Goal: Task Accomplishment & Management: Manage account settings

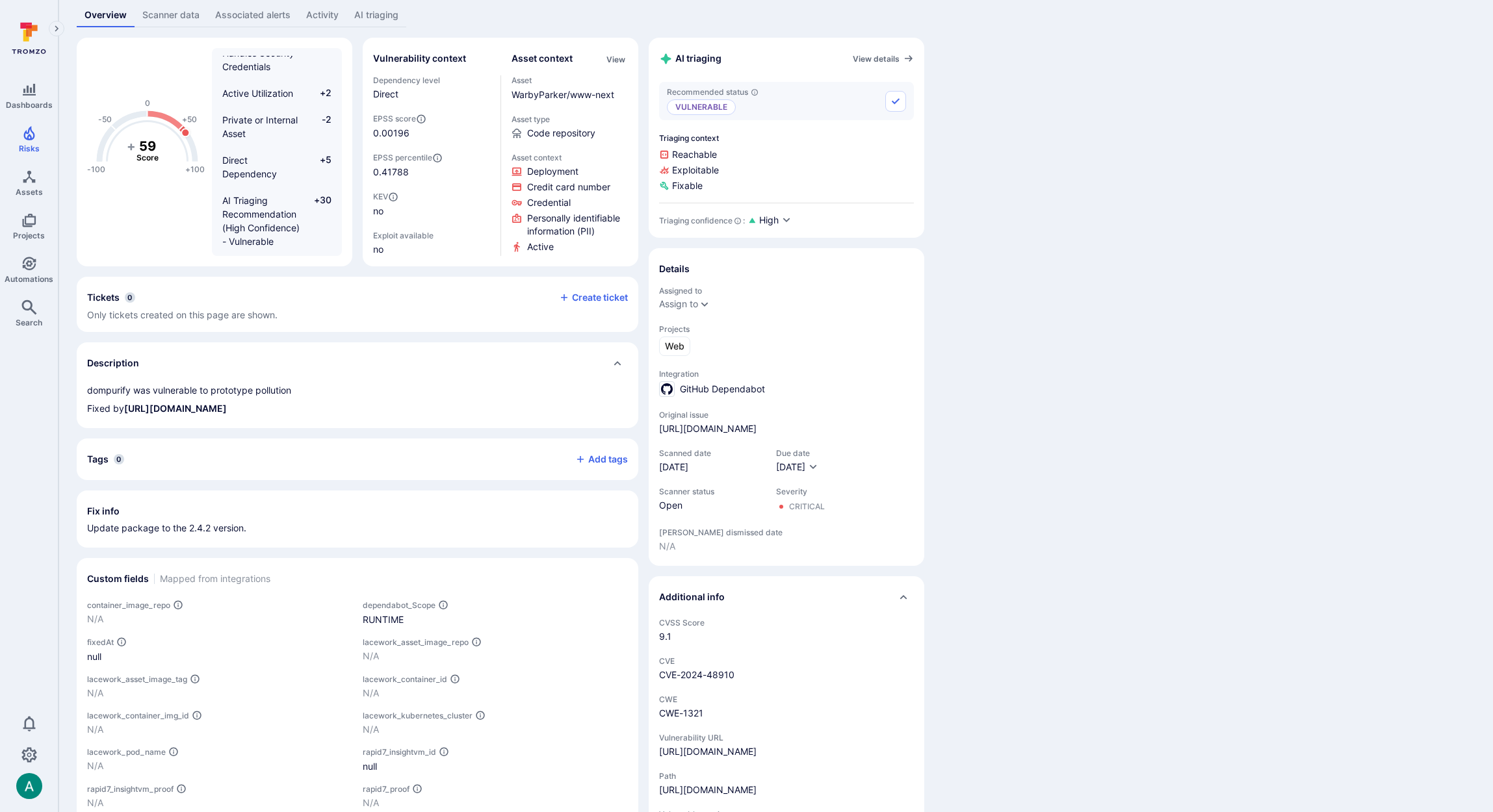
scroll to position [84, 0]
click at [386, 615] on div "RUNTIME" at bounding box center [495, 618] width 266 height 14
click at [1225, 171] on div "-100 -50 0 +50 +100 + 59 Score Critical Severity +10 Not Important EPSS Score -…" at bounding box center [776, 519] width 1398 height 964
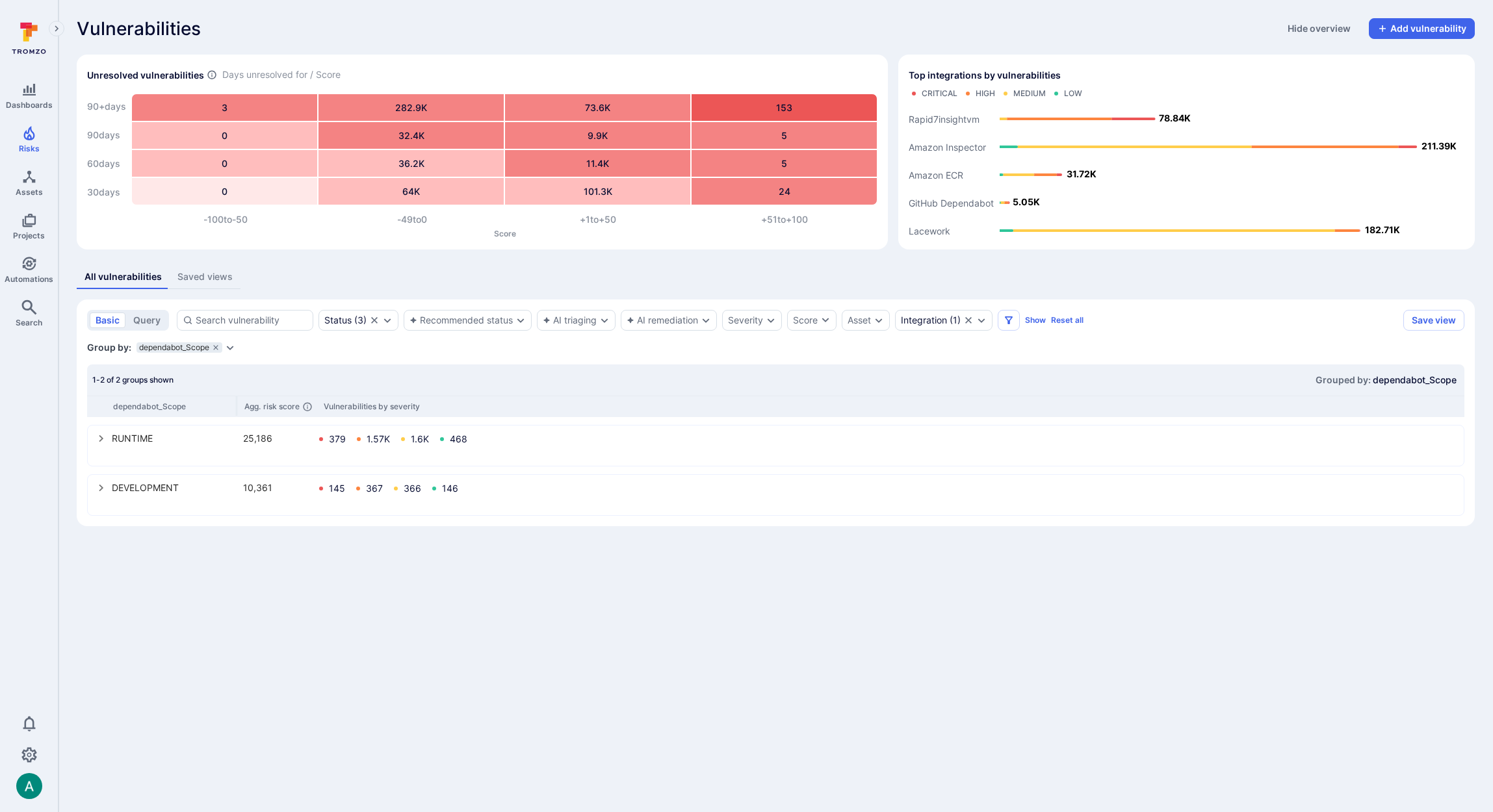
click at [130, 484] on div "DEVELOPMENT" at bounding box center [173, 487] width 124 height 14
drag, startPoint x: 111, startPoint y: 488, endPoint x: 178, endPoint y: 489, distance: 67.0
click at [178, 489] on div "DEVELOPMENT 10,361 145 367 366 146" at bounding box center [776, 488] width 1359 height 17
click at [27, 759] on icon "Settings" at bounding box center [30, 754] width 16 height 15
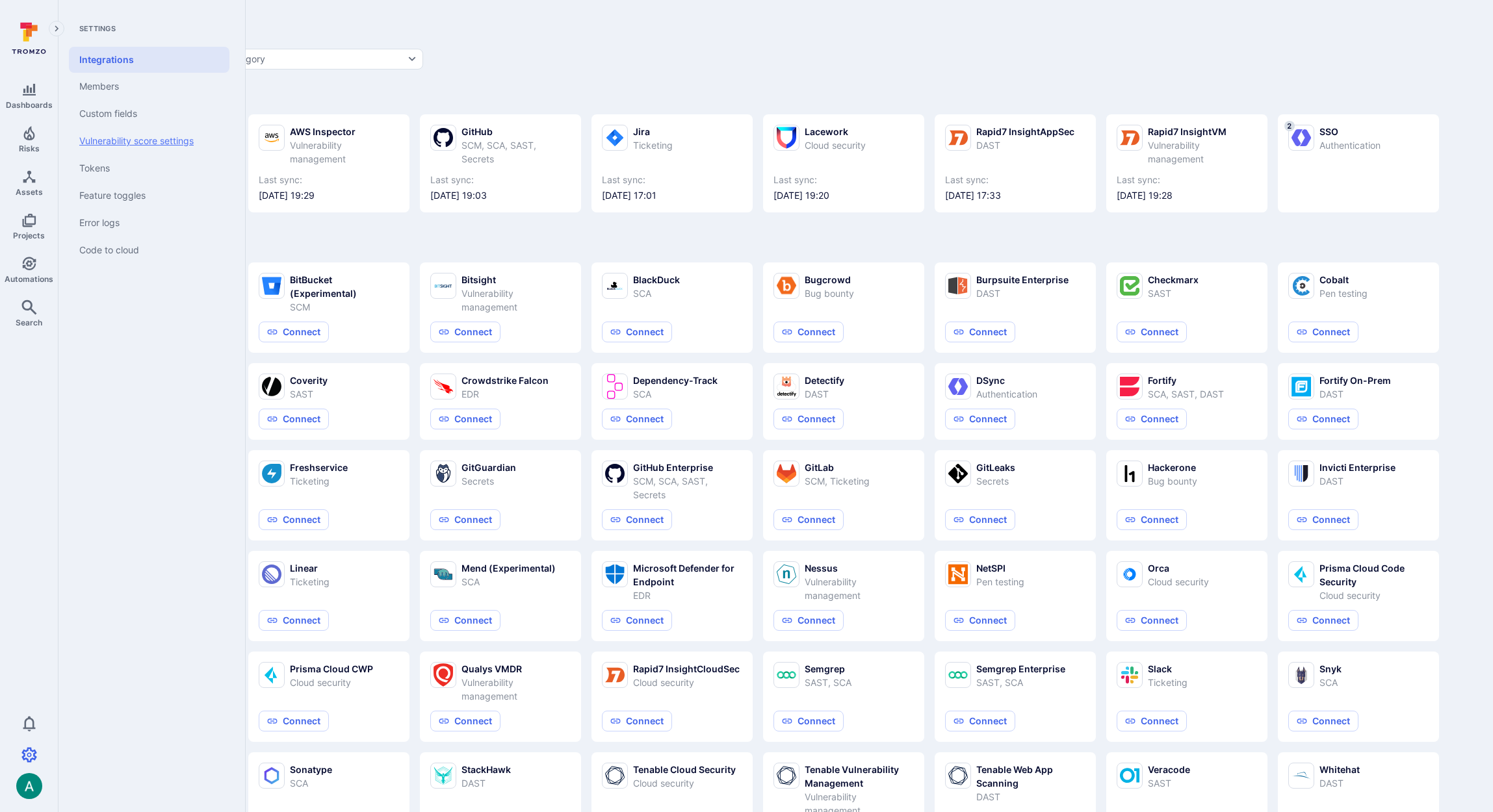
click at [107, 136] on link "Vulnerability score settings" at bounding box center [149, 141] width 160 height 27
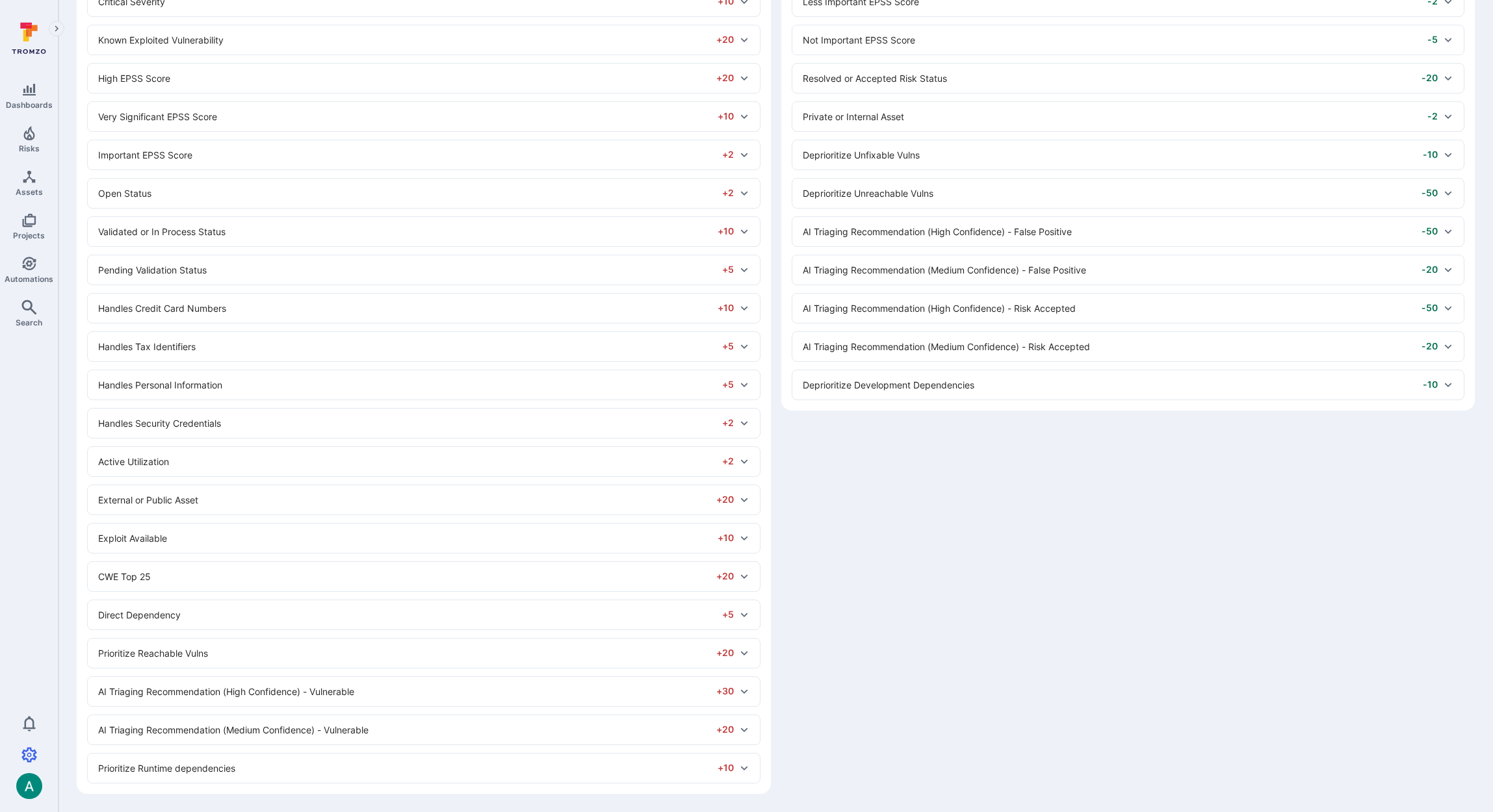
scroll to position [210, 0]
click at [151, 606] on div "Direct Dependency +5" at bounding box center [424, 615] width 672 height 29
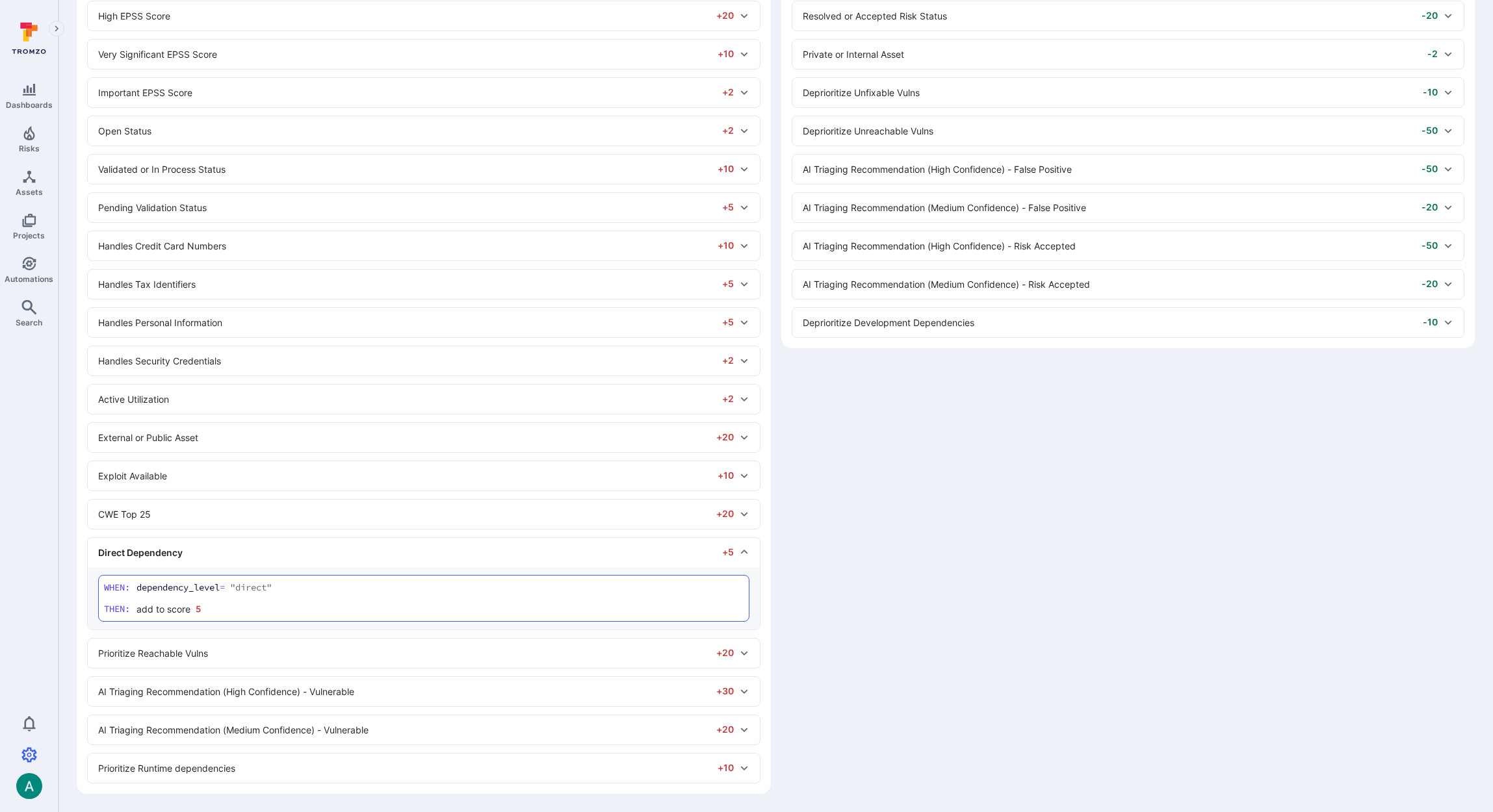
scroll to position [273, 0]
click at [685, 768] on div "Prioritize Runtime dependencies +10" at bounding box center [416, 768] width 636 height 14
click at [873, 313] on div "Deprioritize Development Dependencies -10" at bounding box center [1128, 324] width 672 height 29
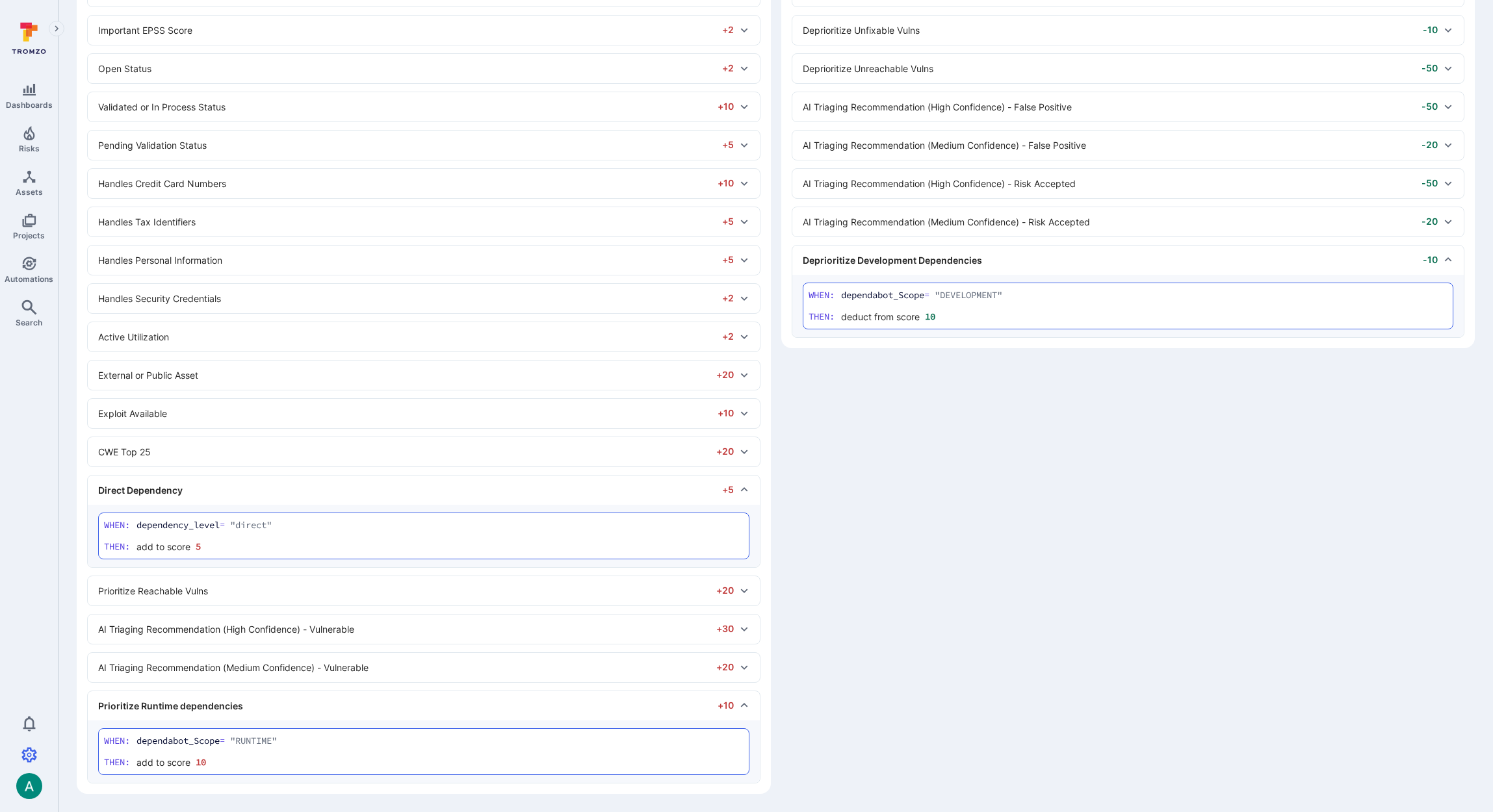
scroll to position [334, 0]
